Goal: Find specific page/section: Find specific page/section

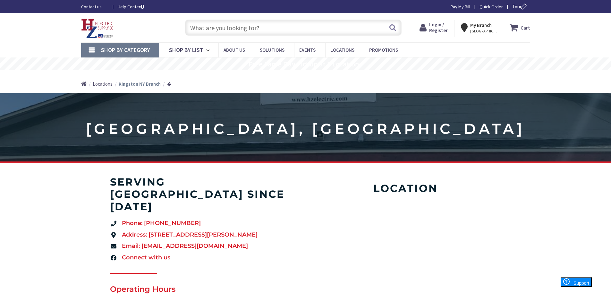
click at [446, 28] on span "Login / Register" at bounding box center [438, 27] width 19 height 12
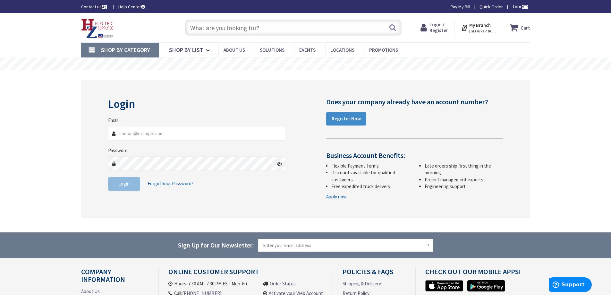
type input "pat@jafferelectric.com"
click at [130, 187] on button "Login" at bounding box center [124, 183] width 32 height 13
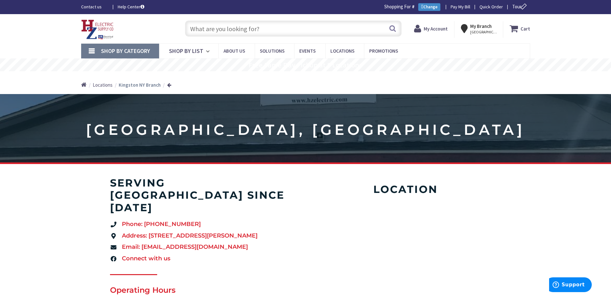
click at [441, 28] on strong "My Account" at bounding box center [436, 29] width 24 height 6
click at [283, 31] on input "text" at bounding box center [293, 29] width 216 height 16
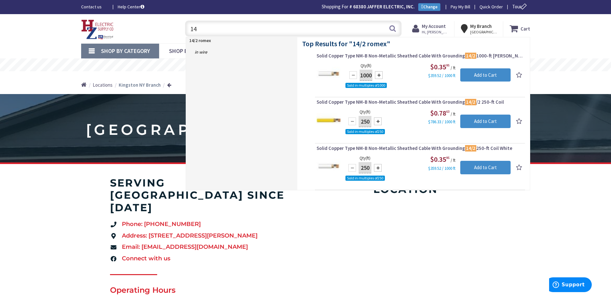
type input "1"
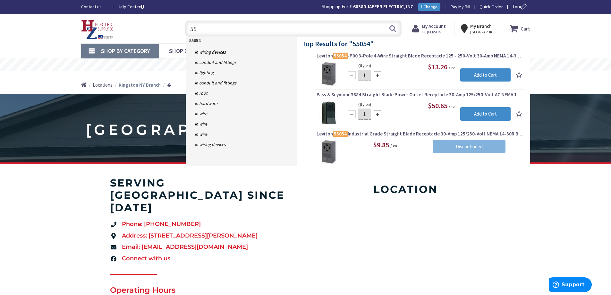
type input "5"
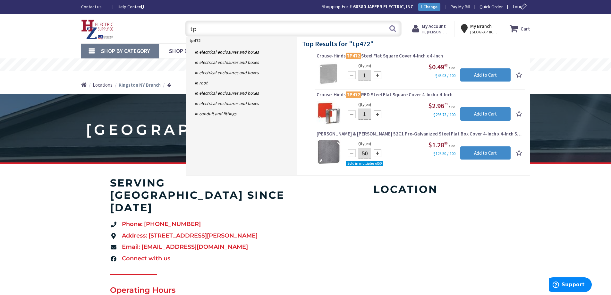
type input "t"
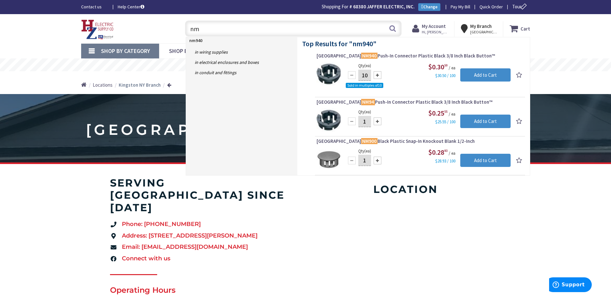
type input "n"
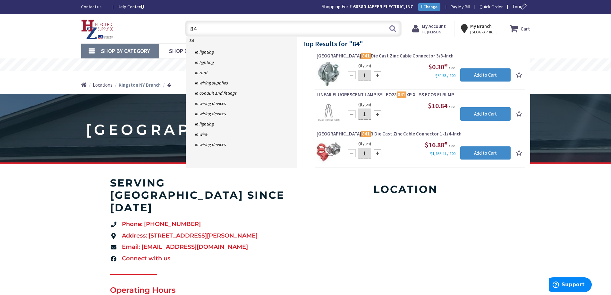
type input "8"
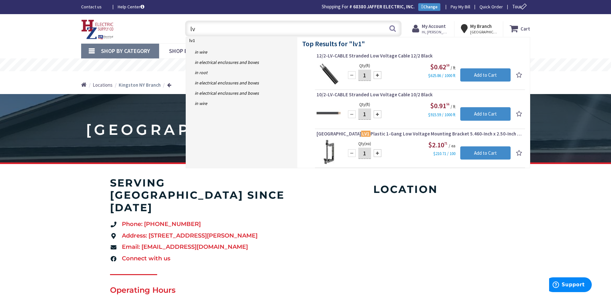
type input "l"
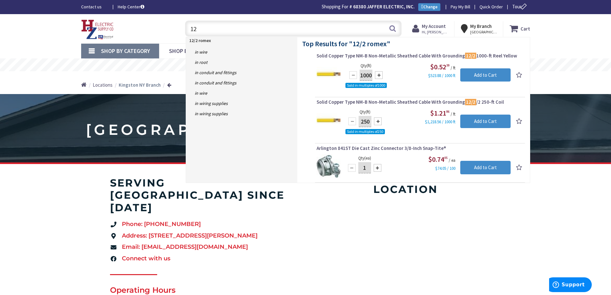
type input "1"
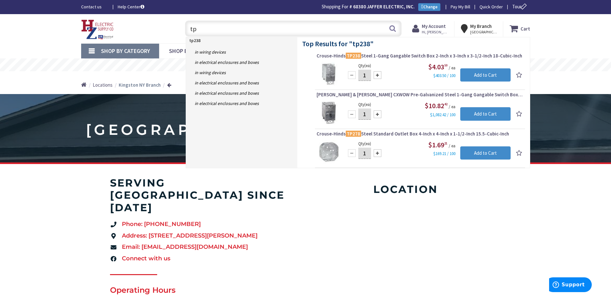
type input "t"
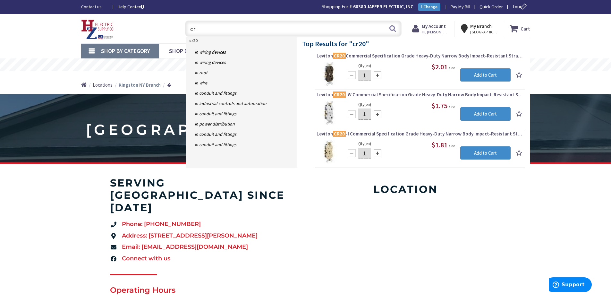
type input "c"
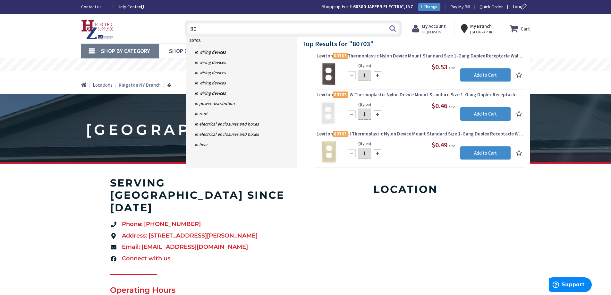
type input "8"
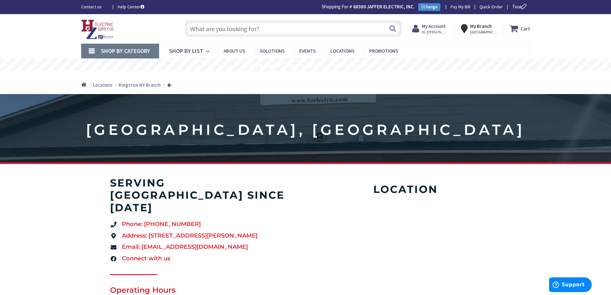
click at [251, 27] on input "text" at bounding box center [293, 29] width 216 height 16
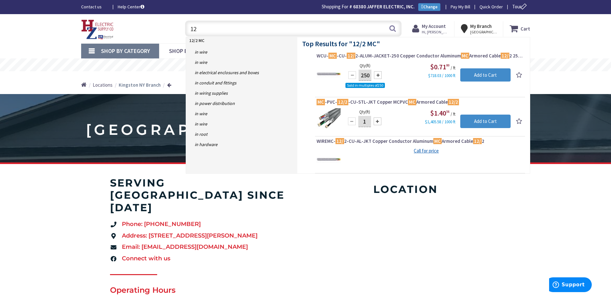
type input "1"
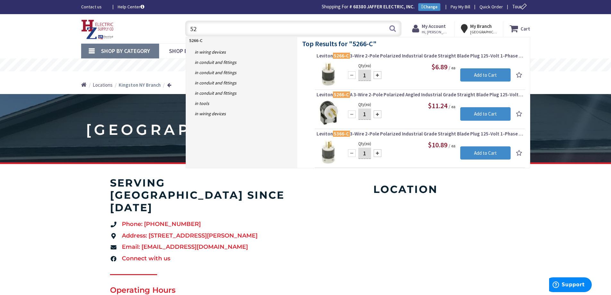
type input "5"
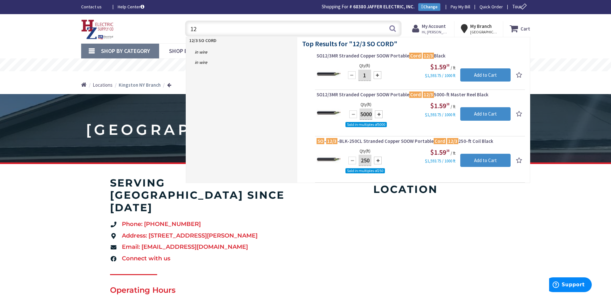
type input "1"
